Goal: Information Seeking & Learning: Learn about a topic

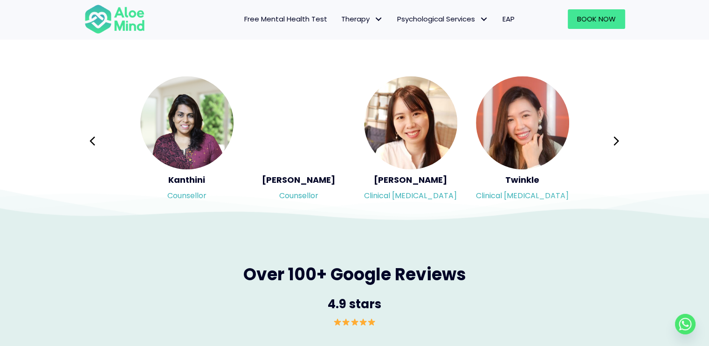
scroll to position [1552, 0]
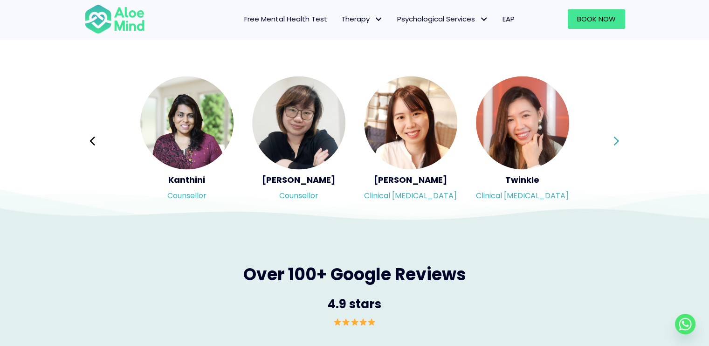
click at [614, 140] on icon at bounding box center [616, 141] width 7 height 18
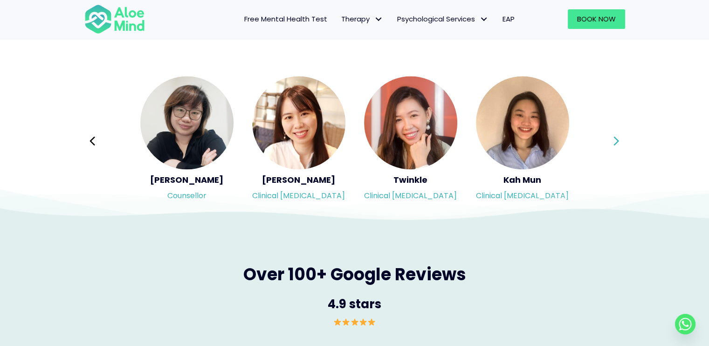
click at [614, 140] on icon at bounding box center [616, 141] width 7 height 18
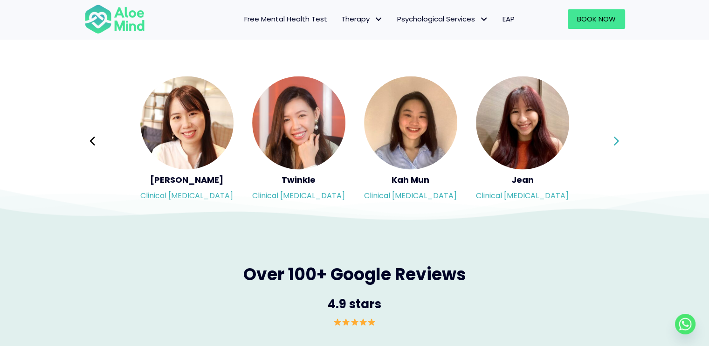
click at [614, 140] on icon at bounding box center [616, 141] width 7 height 18
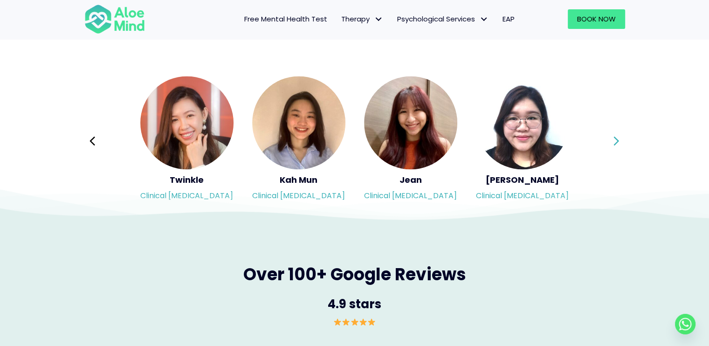
click at [614, 140] on icon at bounding box center [616, 141] width 7 height 18
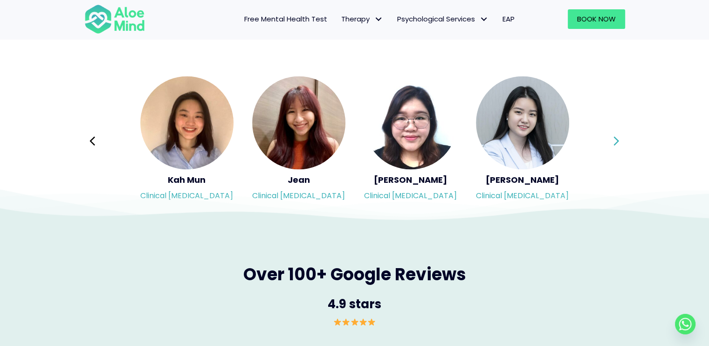
click at [614, 140] on icon at bounding box center [616, 141] width 7 height 18
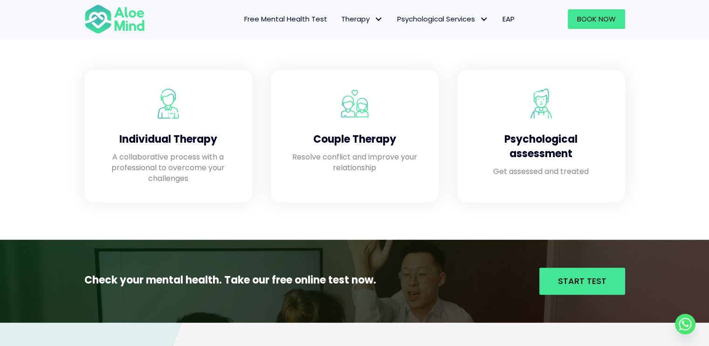
scroll to position [806, 0]
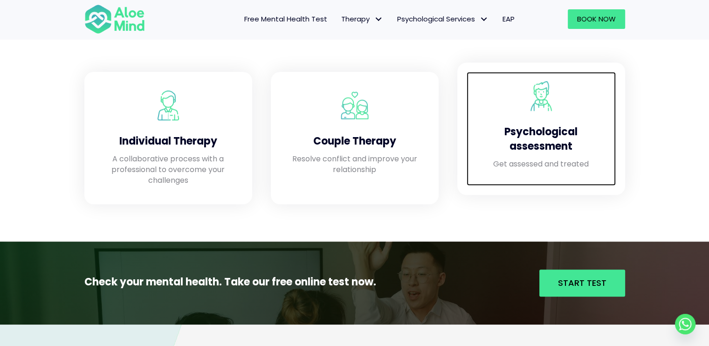
click at [572, 143] on h4 "Psychological assessment" at bounding box center [541, 139] width 131 height 29
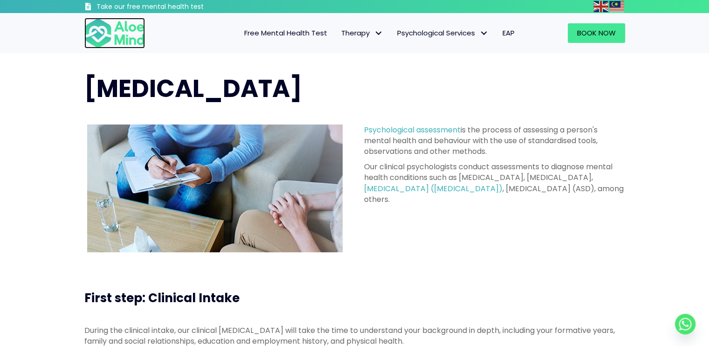
click at [119, 45] on img at bounding box center [114, 33] width 61 height 31
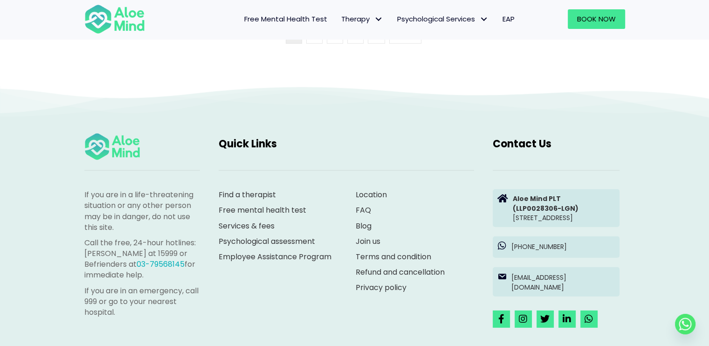
scroll to position [2578, 0]
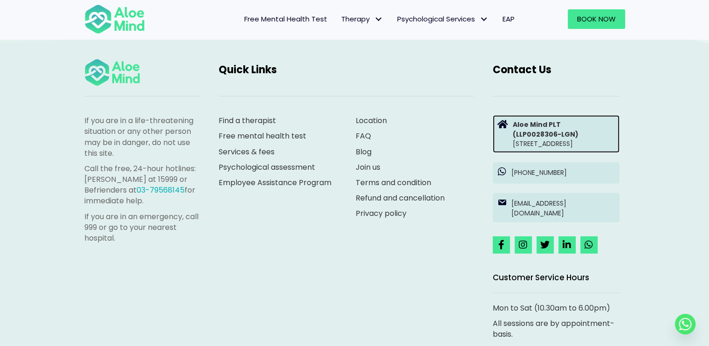
click at [549, 148] on p "Aloe Mind PLT (LLP0028306-LGN) Suite 8.08, North Block, AmpWalk, 218 Jalan Ampa…" at bounding box center [564, 134] width 102 height 28
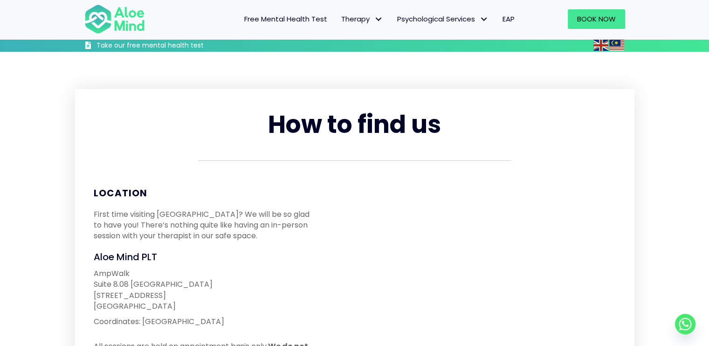
scroll to position [132, 0]
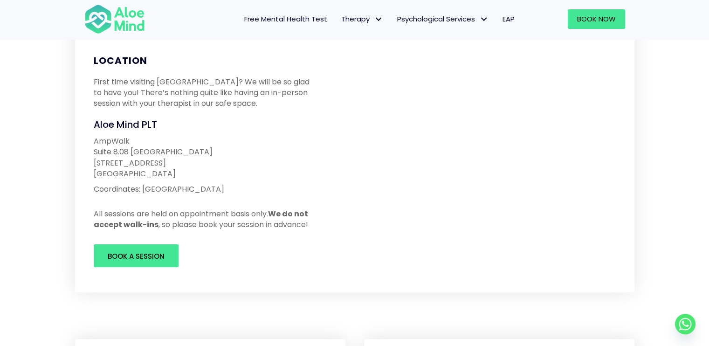
drag, startPoint x: 96, startPoint y: 140, endPoint x: 171, endPoint y: 179, distance: 84.7
click at [171, 179] on p "AmpWalk Suite 8.08 North Block 218 Jalan Ampang 50450 Kuala Lumpur" at bounding box center [205, 157] width 222 height 43
copy p "AmpWalk Suite 8.08 North Block 218 Jalan Ampang 50450 Kuala Lumpur"
click at [132, 15] on img at bounding box center [114, 19] width 61 height 31
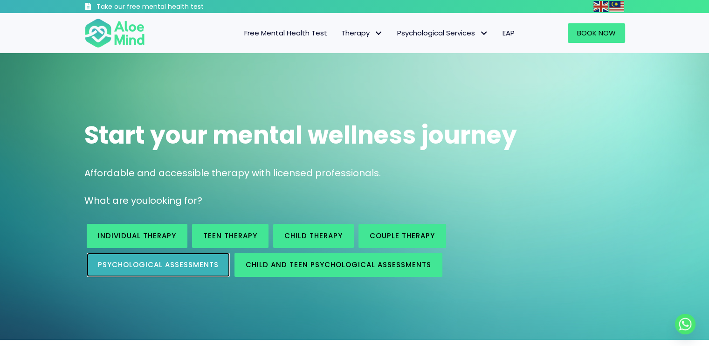
click at [190, 270] on link "Psychological assessments" at bounding box center [158, 265] width 143 height 24
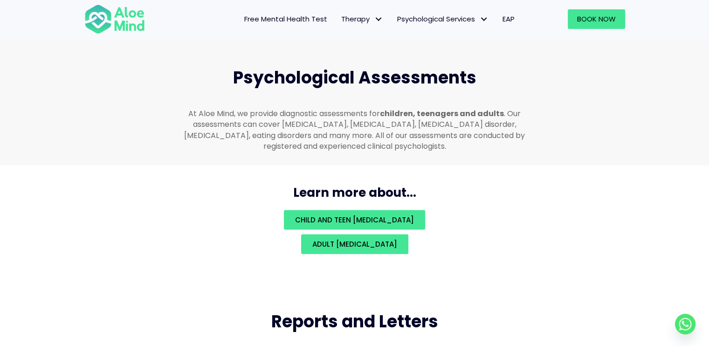
scroll to position [1981, 0]
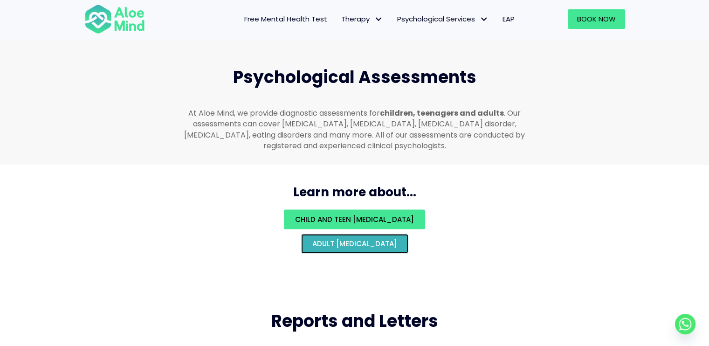
click at [328, 234] on link "Adult psychological assessment" at bounding box center [354, 244] width 107 height 20
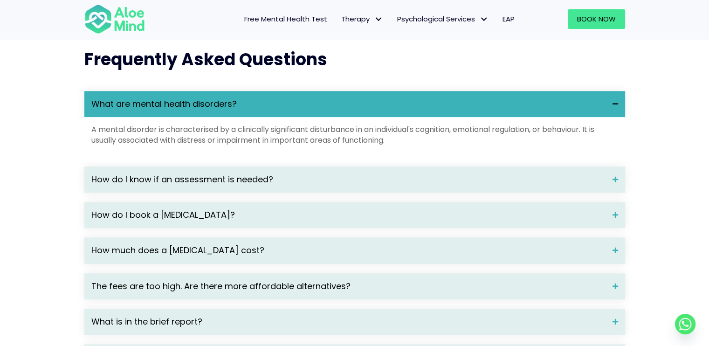
scroll to position [1345, 0]
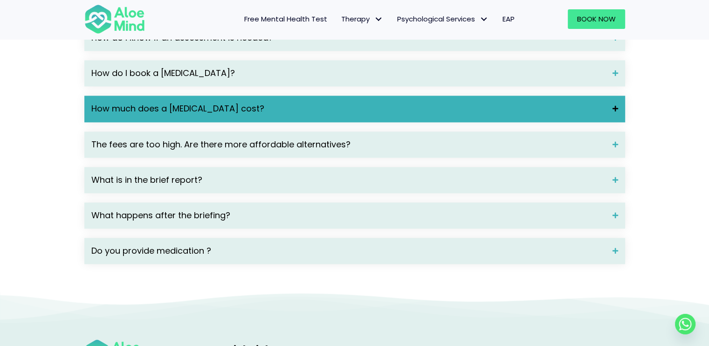
click at [334, 115] on span "How much does a [MEDICAL_DATA] cost?" at bounding box center [348, 109] width 514 height 12
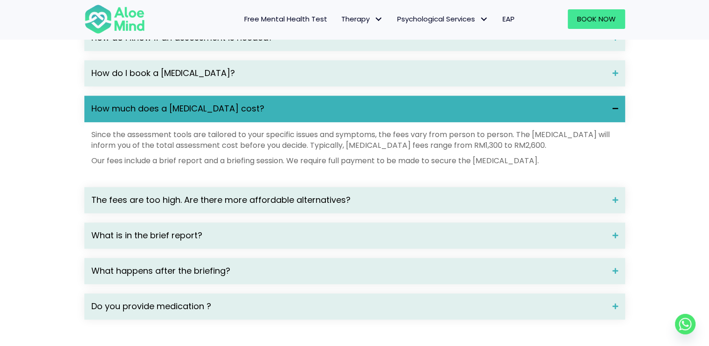
click at [334, 115] on span "How much does a [MEDICAL_DATA] cost?" at bounding box center [348, 109] width 514 height 12
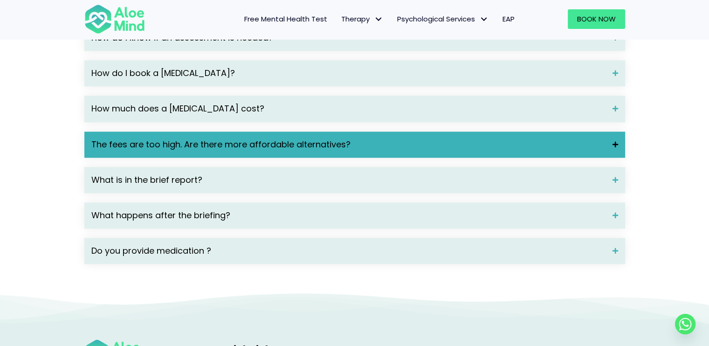
click at [323, 151] on div "The fees are too high. Are there more affordable alternatives?" at bounding box center [354, 145] width 541 height 26
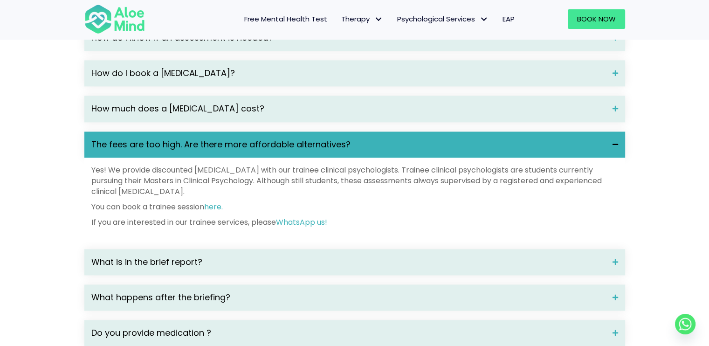
click at [323, 151] on div "The fees are too high. Are there more affordable alternatives?" at bounding box center [354, 145] width 541 height 26
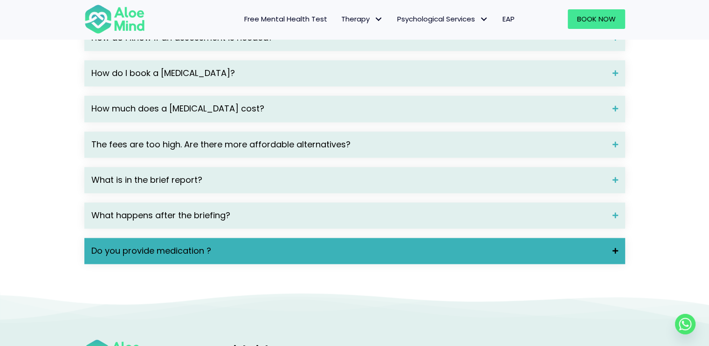
click at [303, 257] on div "Do you provide medication ?" at bounding box center [354, 251] width 541 height 26
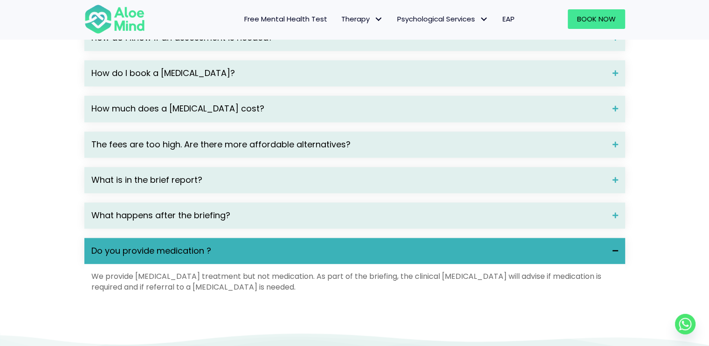
click at [303, 257] on div "Do you provide medication ?" at bounding box center [354, 251] width 541 height 26
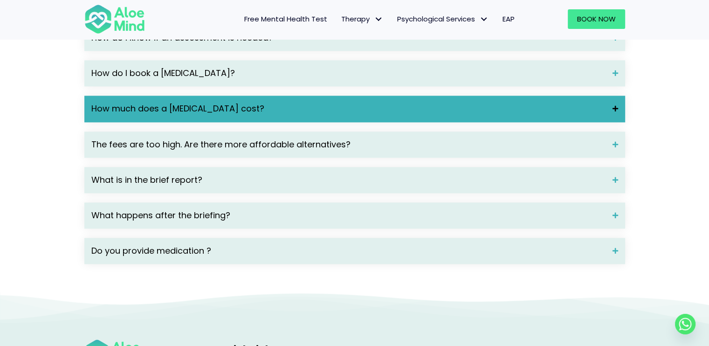
click at [357, 112] on div "How much does a [MEDICAL_DATA] cost?" at bounding box center [354, 109] width 541 height 26
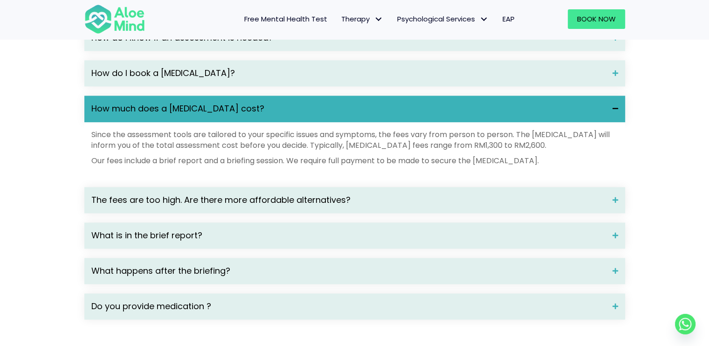
click at [357, 112] on div "How much does a [MEDICAL_DATA] cost?" at bounding box center [354, 109] width 541 height 26
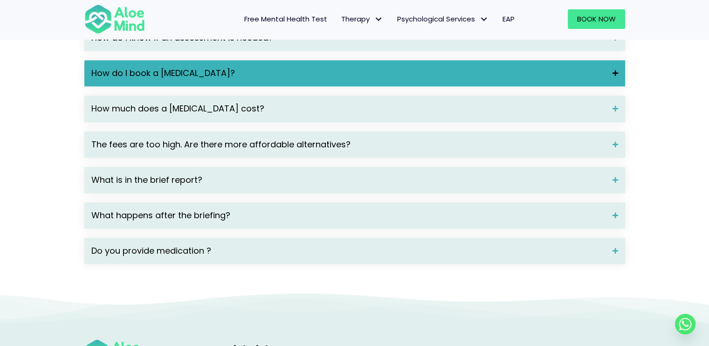
click at [374, 76] on div "How do I book a [MEDICAL_DATA]?" at bounding box center [354, 73] width 541 height 26
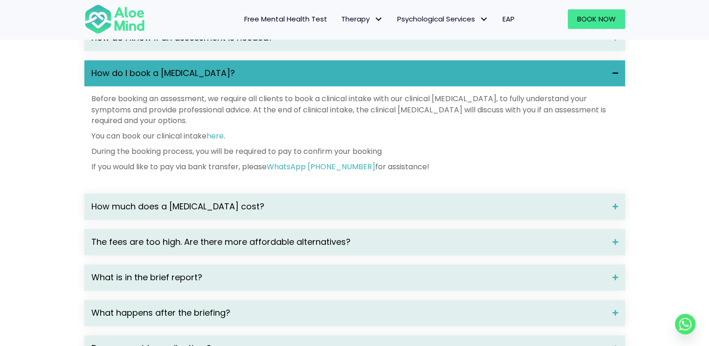
click at [374, 76] on div "How do I book a [MEDICAL_DATA]?" at bounding box center [354, 73] width 541 height 26
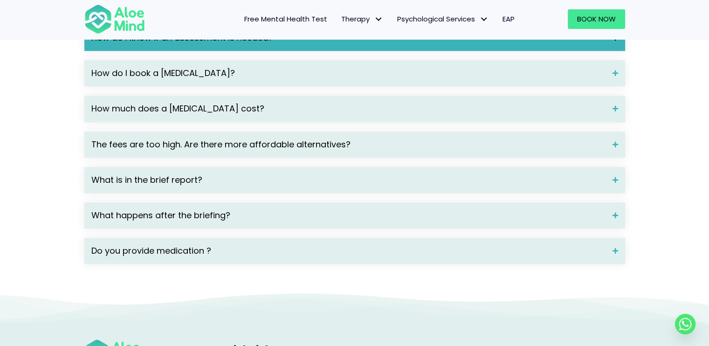
click at [396, 44] on div "How do I know if an assessment is needed?" at bounding box center [354, 38] width 541 height 26
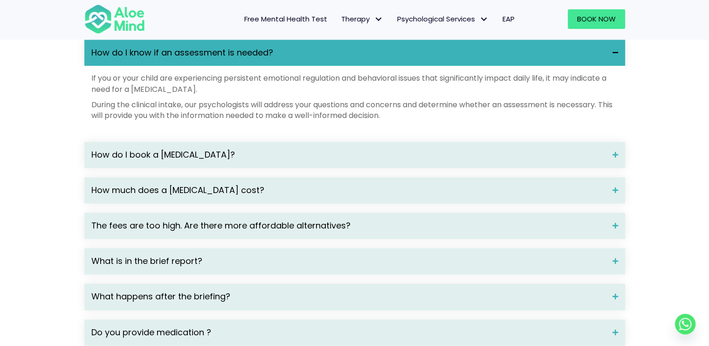
scroll to position [1328, 0]
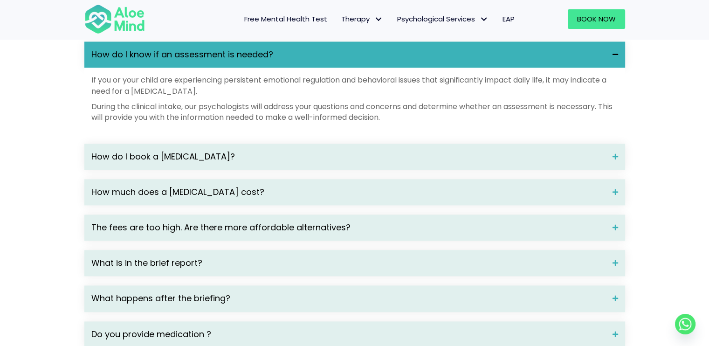
click at [392, 61] on span "How do I know if an assessment is needed?" at bounding box center [348, 55] width 514 height 12
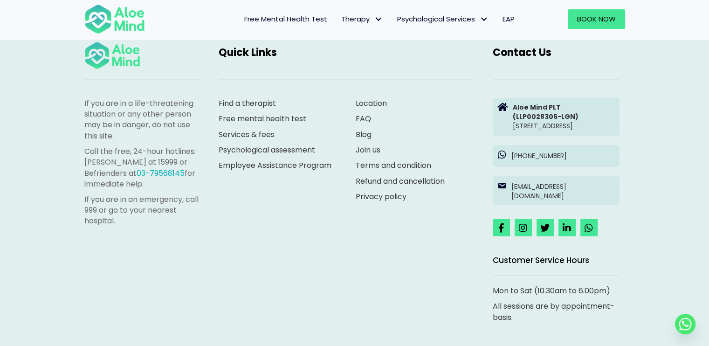
scroll to position [1643, 0]
click at [256, 139] on link "Services & fees" at bounding box center [247, 133] width 56 height 11
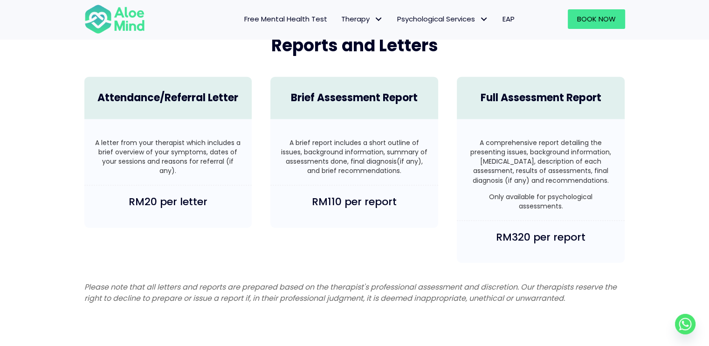
scroll to position [2252, 0]
